Goal: Find specific page/section: Find specific page/section

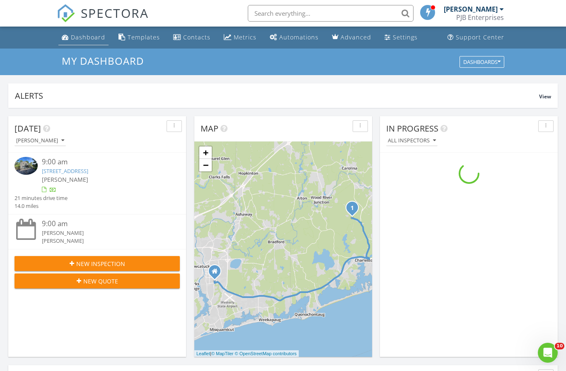
click at [80, 31] on link "Dashboard" at bounding box center [83, 37] width 50 height 15
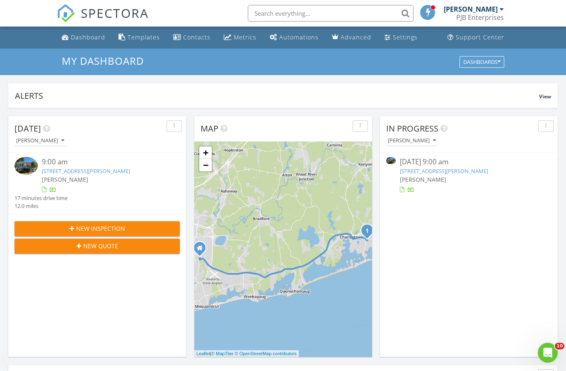
click at [95, 168] on link "12 Baxter St, Charlestown, RI 02813" at bounding box center [86, 170] width 88 height 7
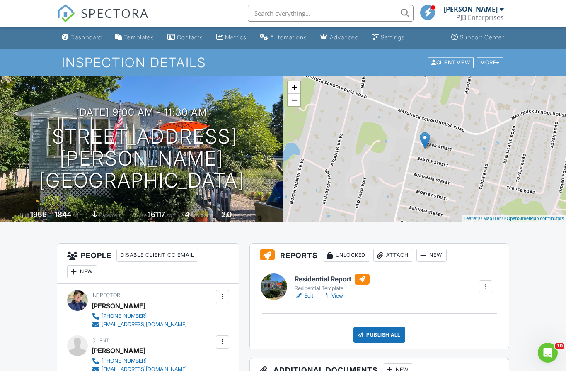
click at [90, 36] on div "Dashboard" at bounding box center [86, 37] width 32 height 7
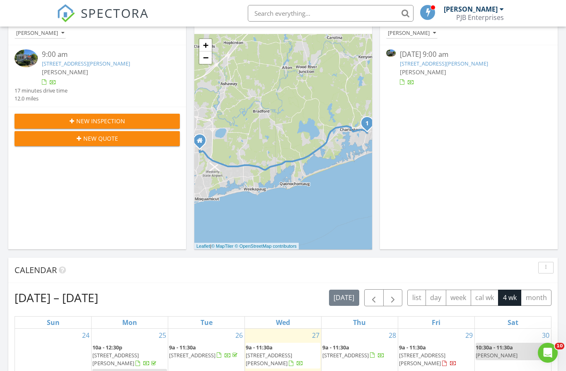
scroll to position [106, 0]
